Goal: Information Seeking & Learning: Learn about a topic

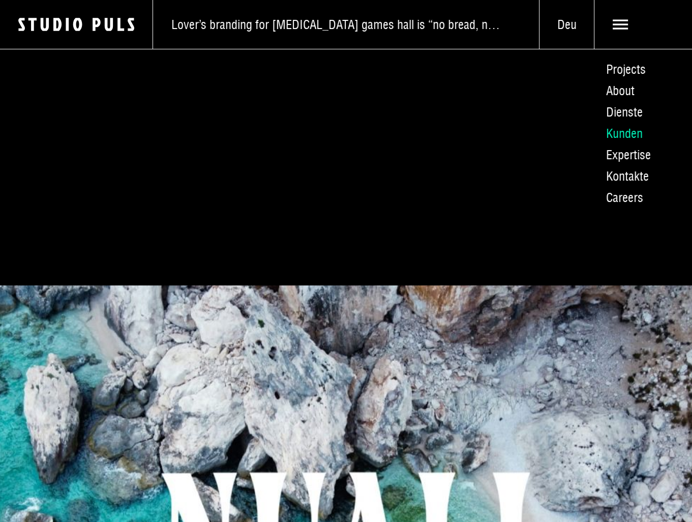
click at [631, 132] on link "Kunden" at bounding box center [643, 133] width 98 height 21
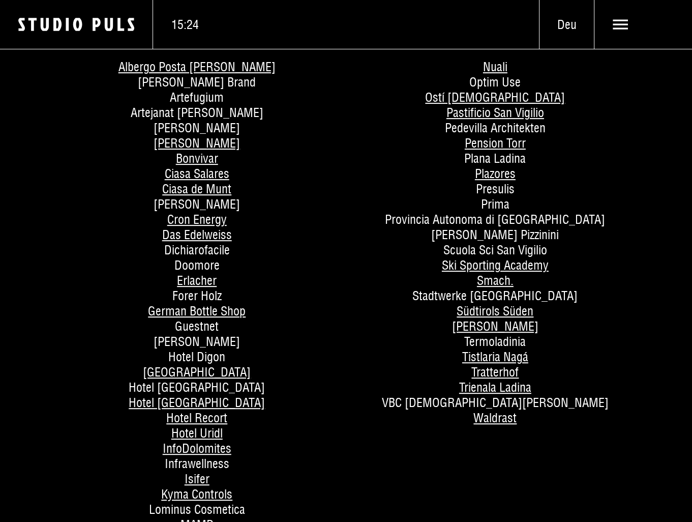
scroll to position [407, 0]
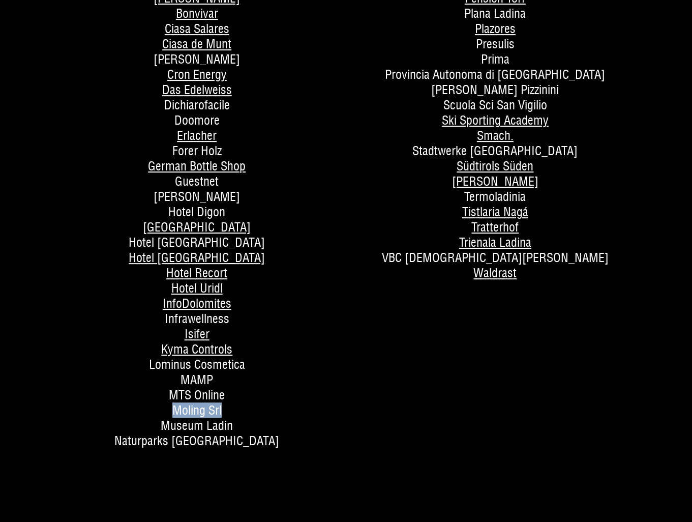
drag, startPoint x: 174, startPoint y: 408, endPoint x: 222, endPoint y: 406, distance: 47.9
click at [222, 406] on li "Moling Srl" at bounding box center [196, 409] width 283 height 15
copy span "Moling Srl"
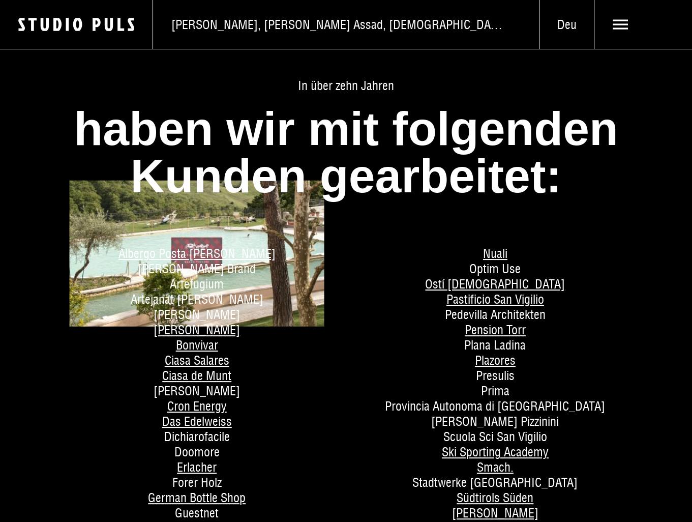
scroll to position [51, 0]
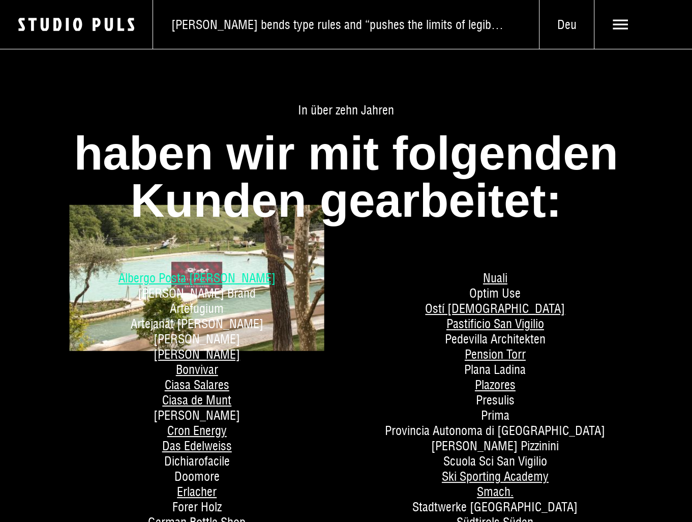
click at [220, 279] on link "Albergo Posta [PERSON_NAME]" at bounding box center [197, 277] width 157 height 15
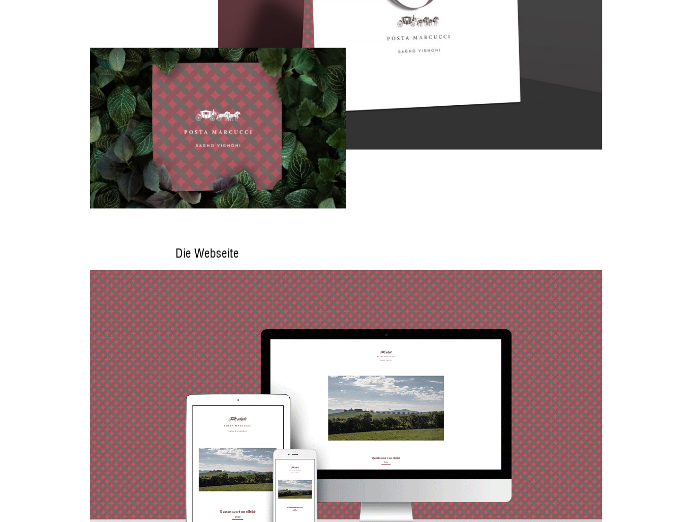
scroll to position [2849, 0]
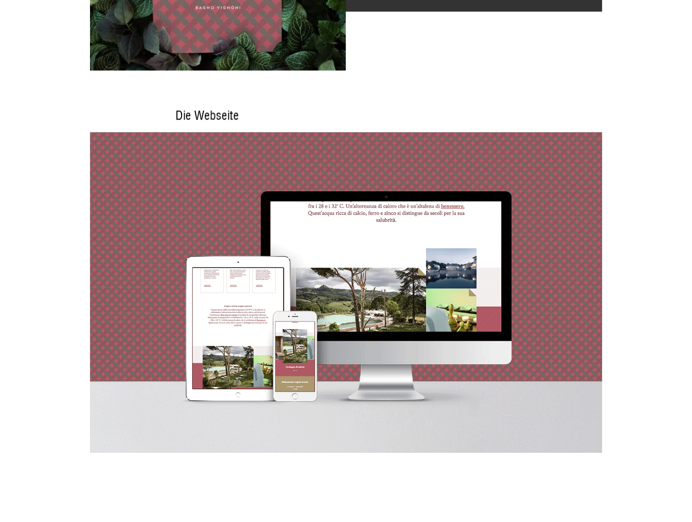
click at [407, 270] on img at bounding box center [346, 292] width 512 height 320
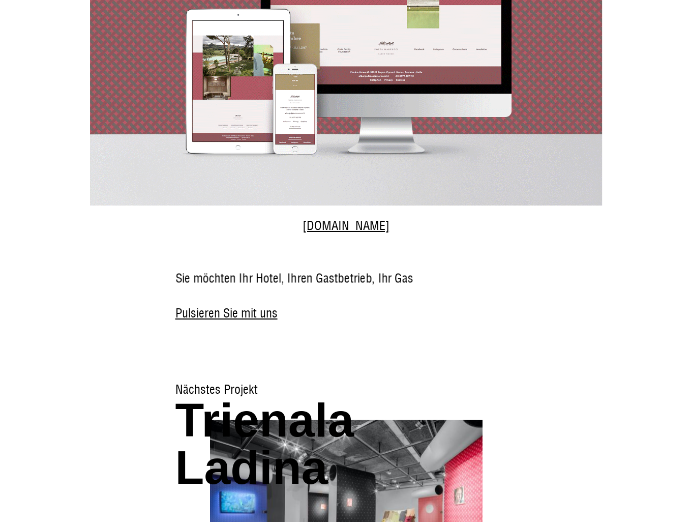
scroll to position [3135, 0]
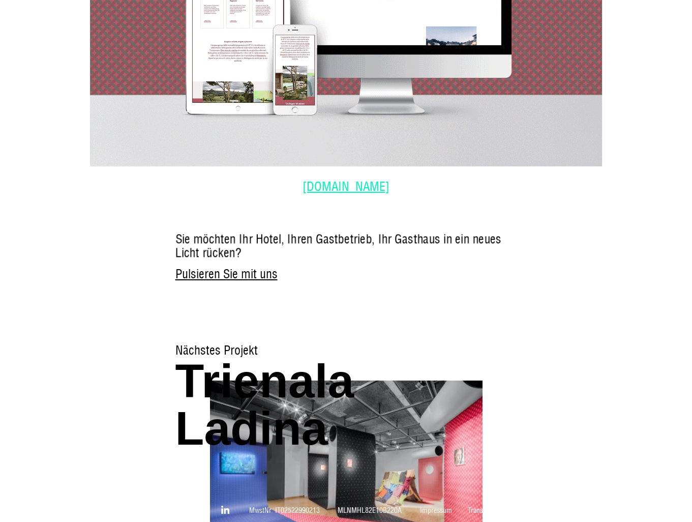
click at [338, 179] on link "www.postamarcucci.it" at bounding box center [346, 186] width 87 height 15
